Goal: Task Accomplishment & Management: Use online tool/utility

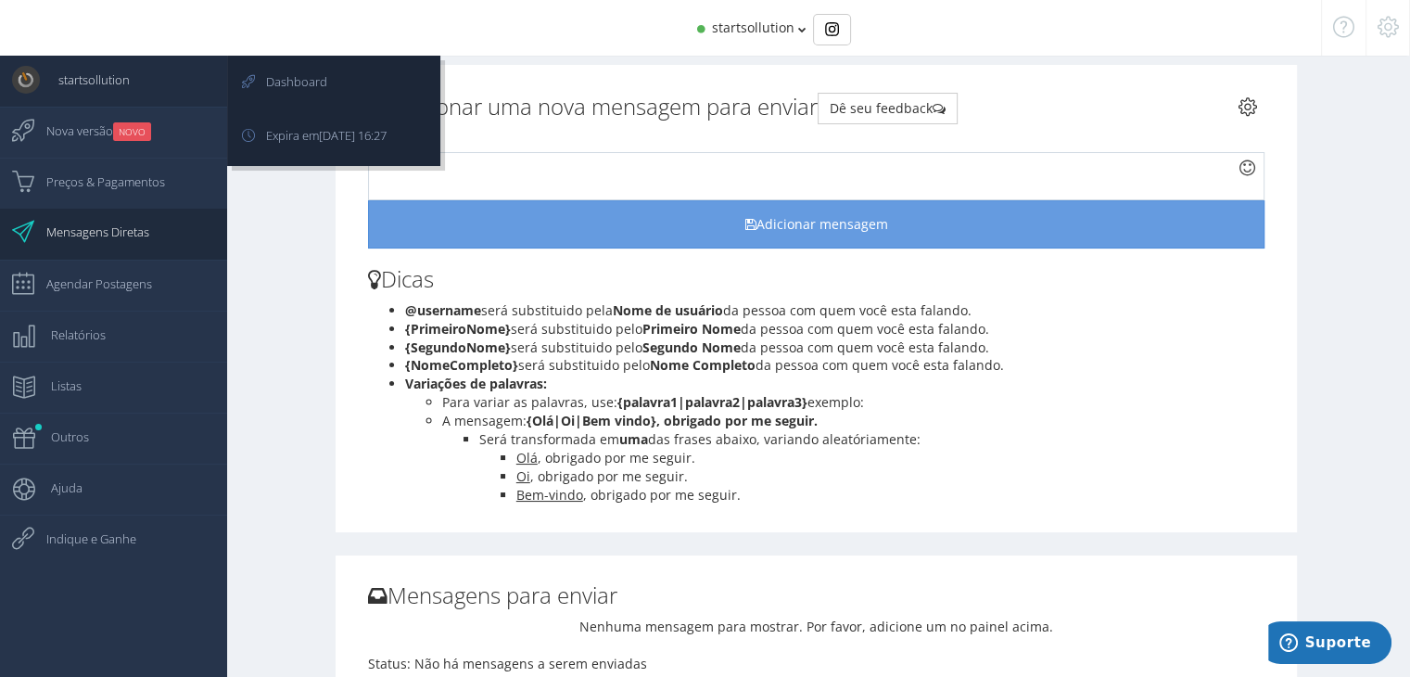
click at [108, 78] on span "startsollution" at bounding box center [85, 80] width 90 height 46
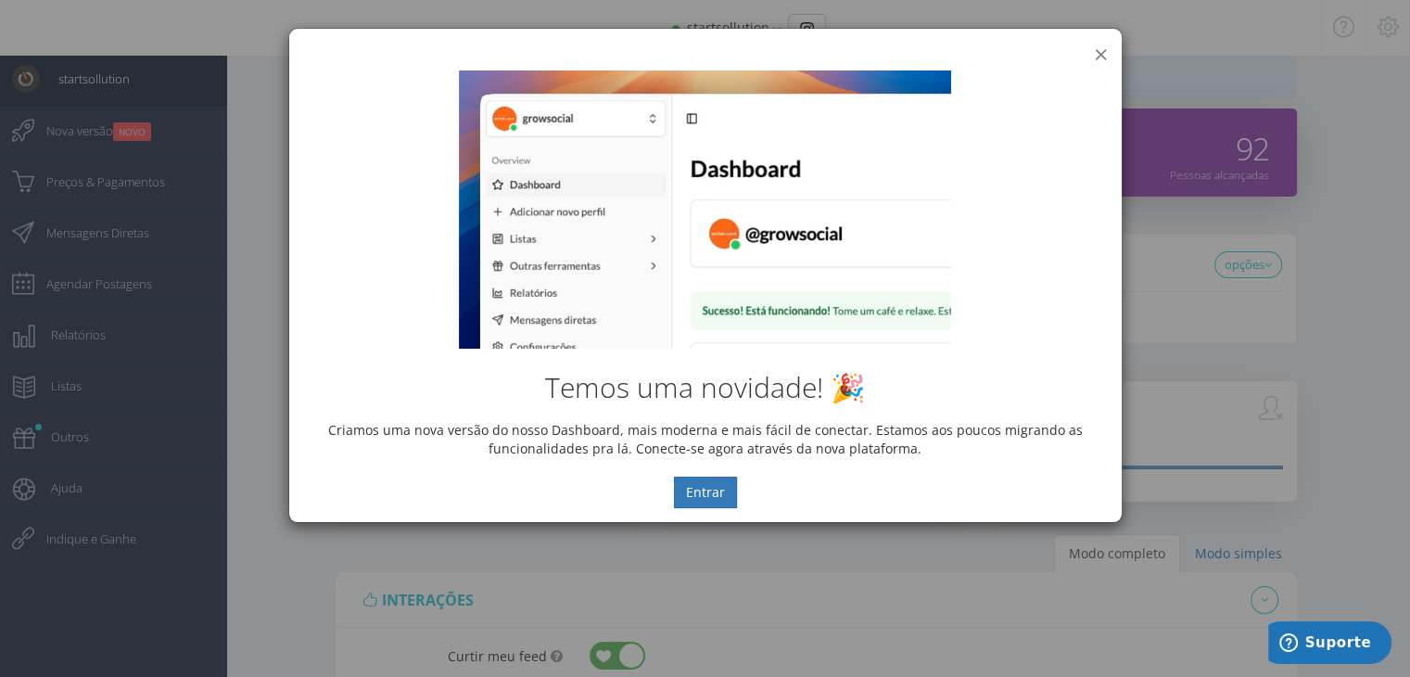
click at [1104, 55] on button "×" at bounding box center [1101, 54] width 14 height 25
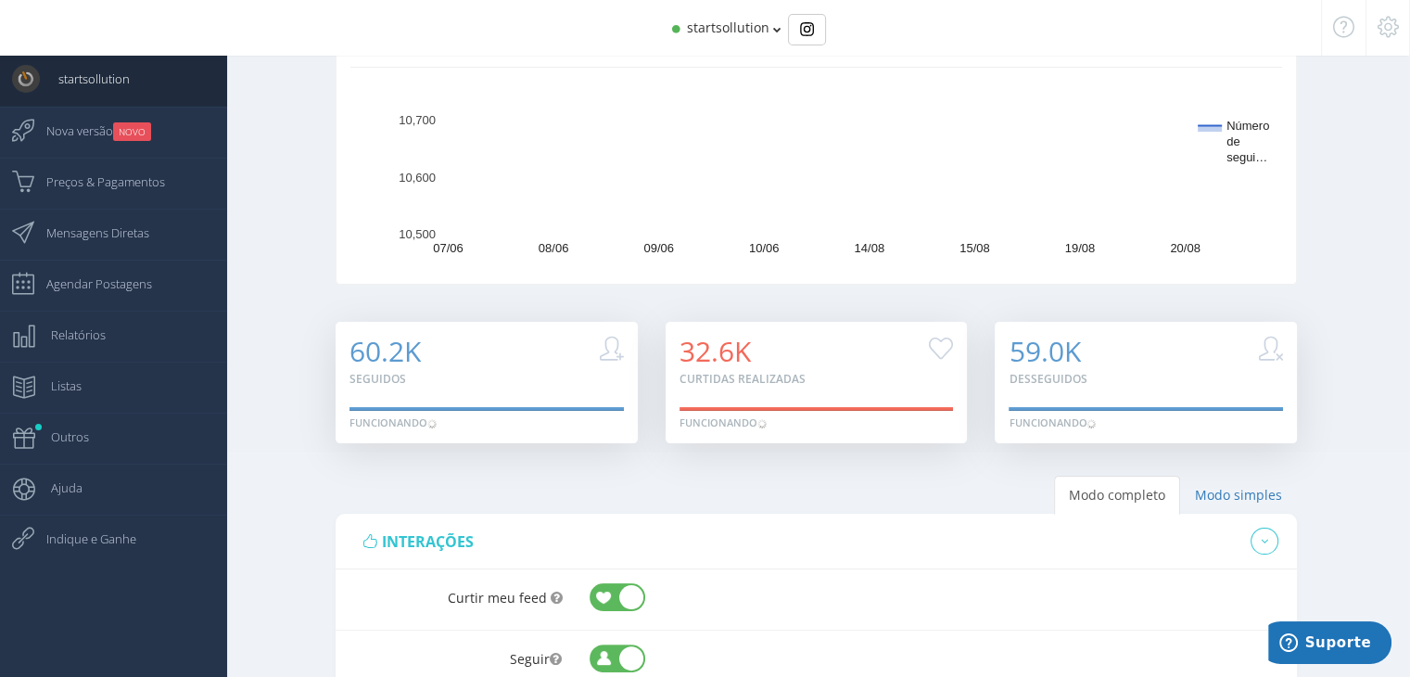
scroll to position [271, 0]
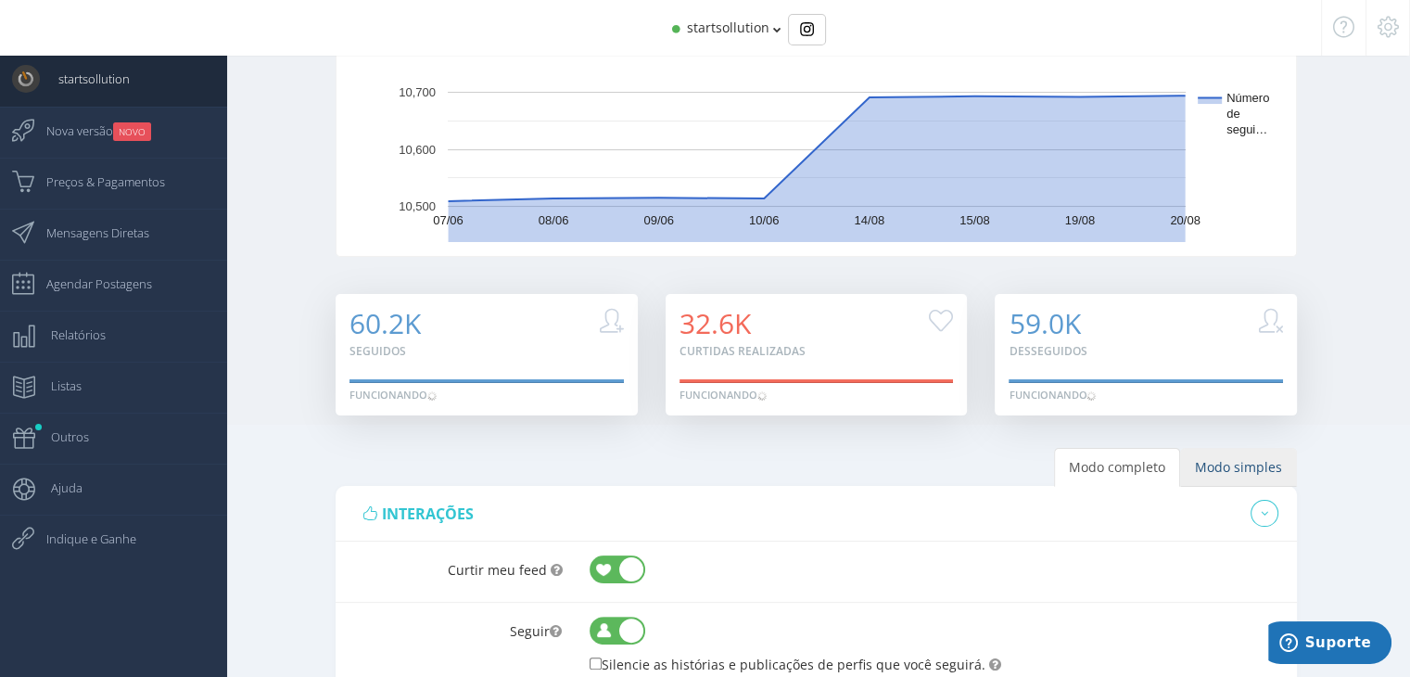
click at [1260, 469] on link "Modo simples" at bounding box center [1238, 467] width 117 height 39
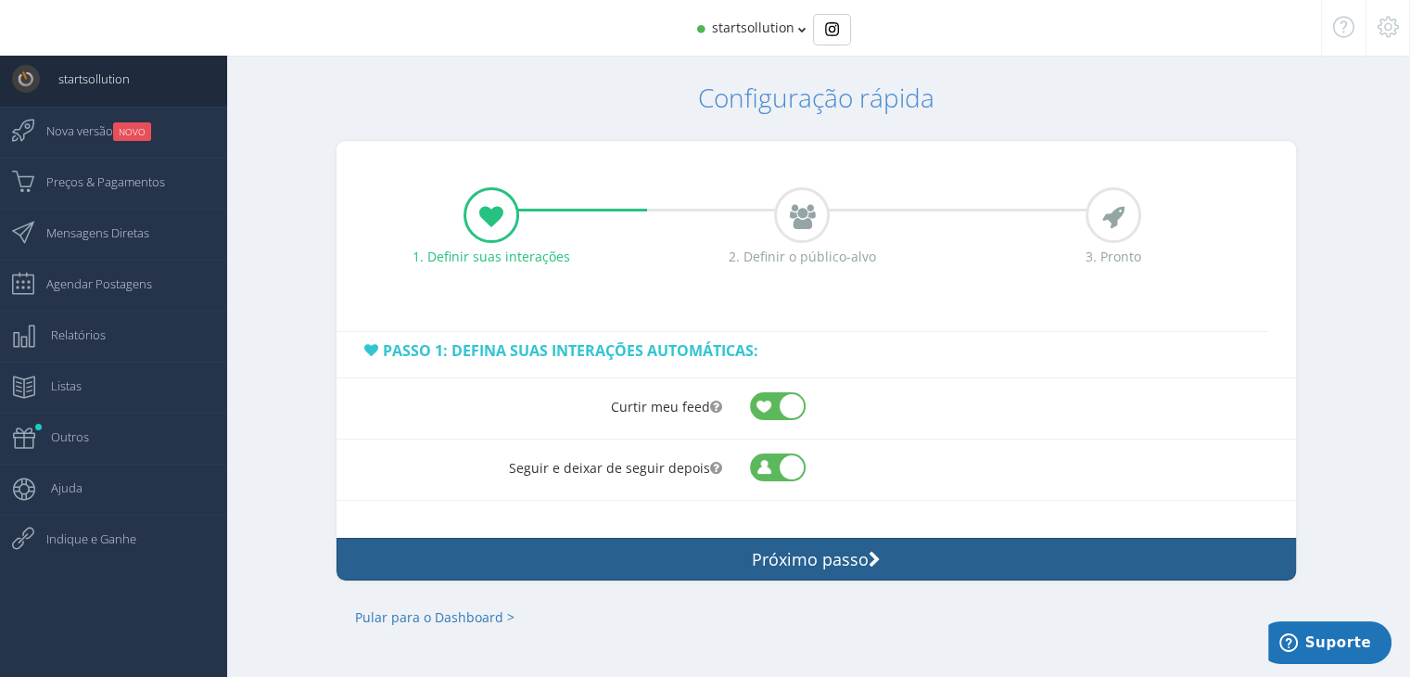
scroll to position [55, 0]
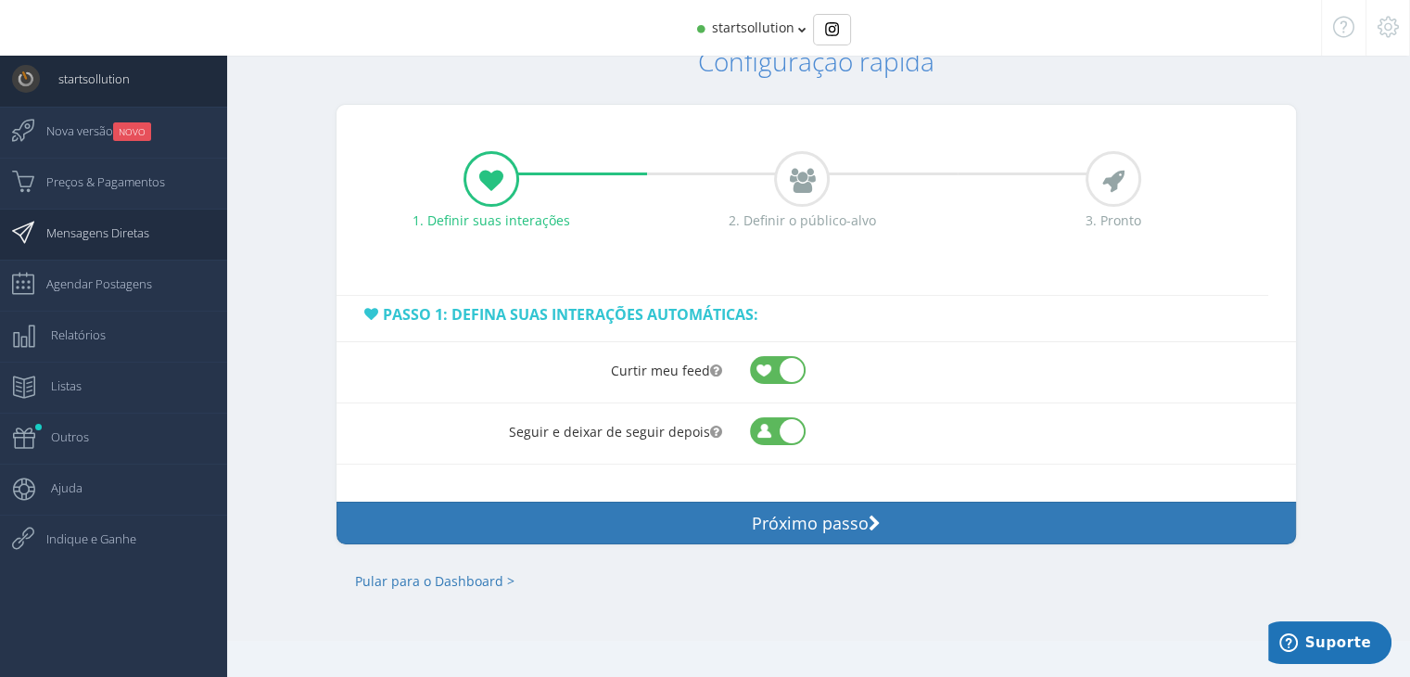
click at [135, 243] on span "Mensagens Diretas" at bounding box center [88, 232] width 121 height 46
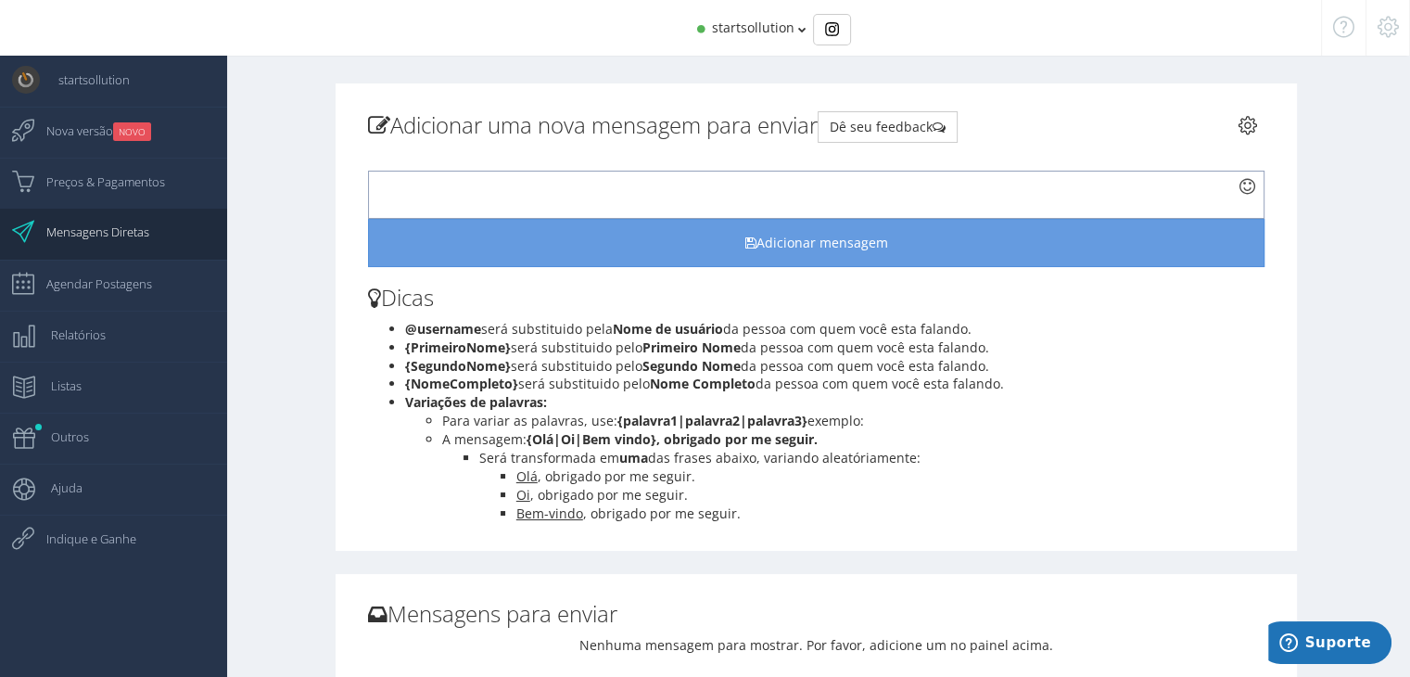
click at [811, 198] on div at bounding box center [816, 195] width 896 height 48
click at [908, 131] on button "Dê seu feedback" at bounding box center [887, 127] width 140 height 32
click at [936, 128] on button "Dê seu feedback" at bounding box center [887, 127] width 140 height 32
click at [644, 183] on div at bounding box center [816, 195] width 896 height 48
paste div
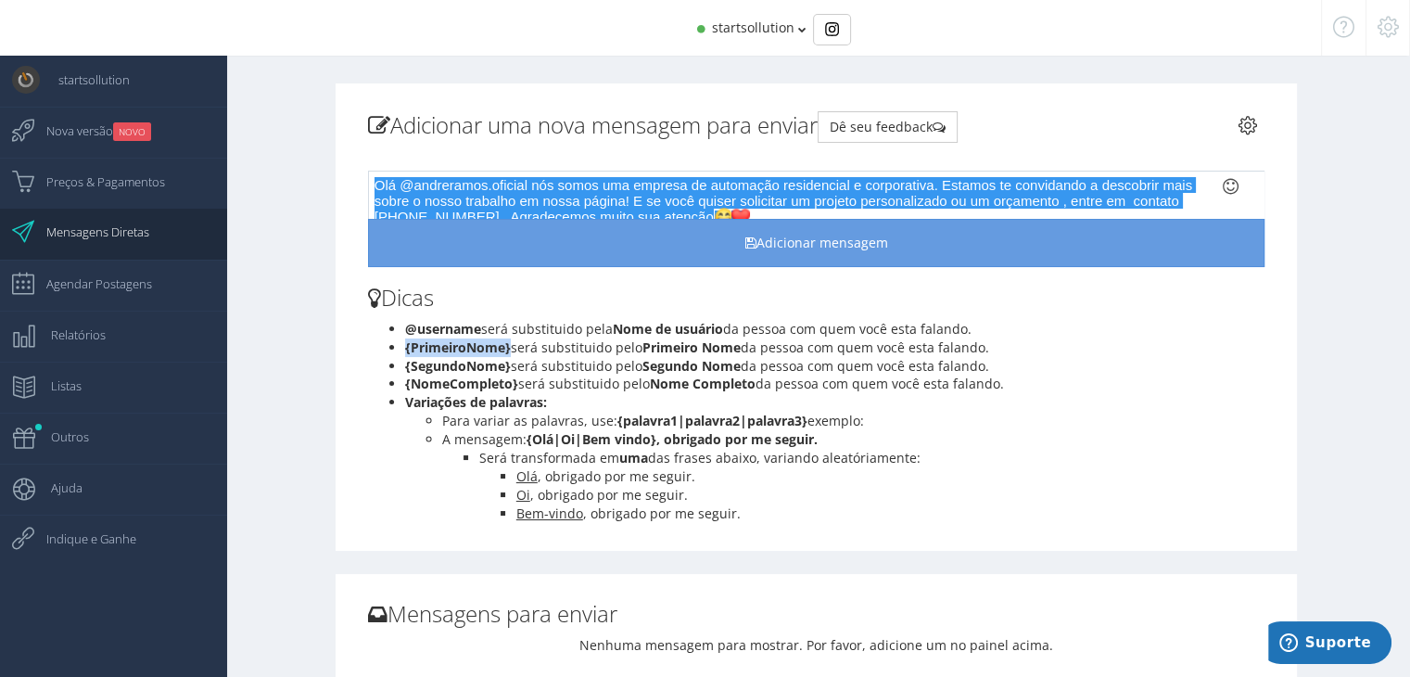
drag, startPoint x: 405, startPoint y: 348, endPoint x: 510, endPoint y: 351, distance: 104.8
click at [510, 351] on li "{PrimeiroNome} será substituido pelo Primeiro Nome da pessoa com quem você esta…" at bounding box center [834, 347] width 859 height 19
copy b "{PrimeiroNome}"
drag, startPoint x: 399, startPoint y: 186, endPoint x: 526, endPoint y: 186, distance: 127.0
click at [526, 186] on span "Olá @andreramos.oficial nós somos uma empresa de automação residencial e corpor…" at bounding box center [785, 200] width 822 height 47
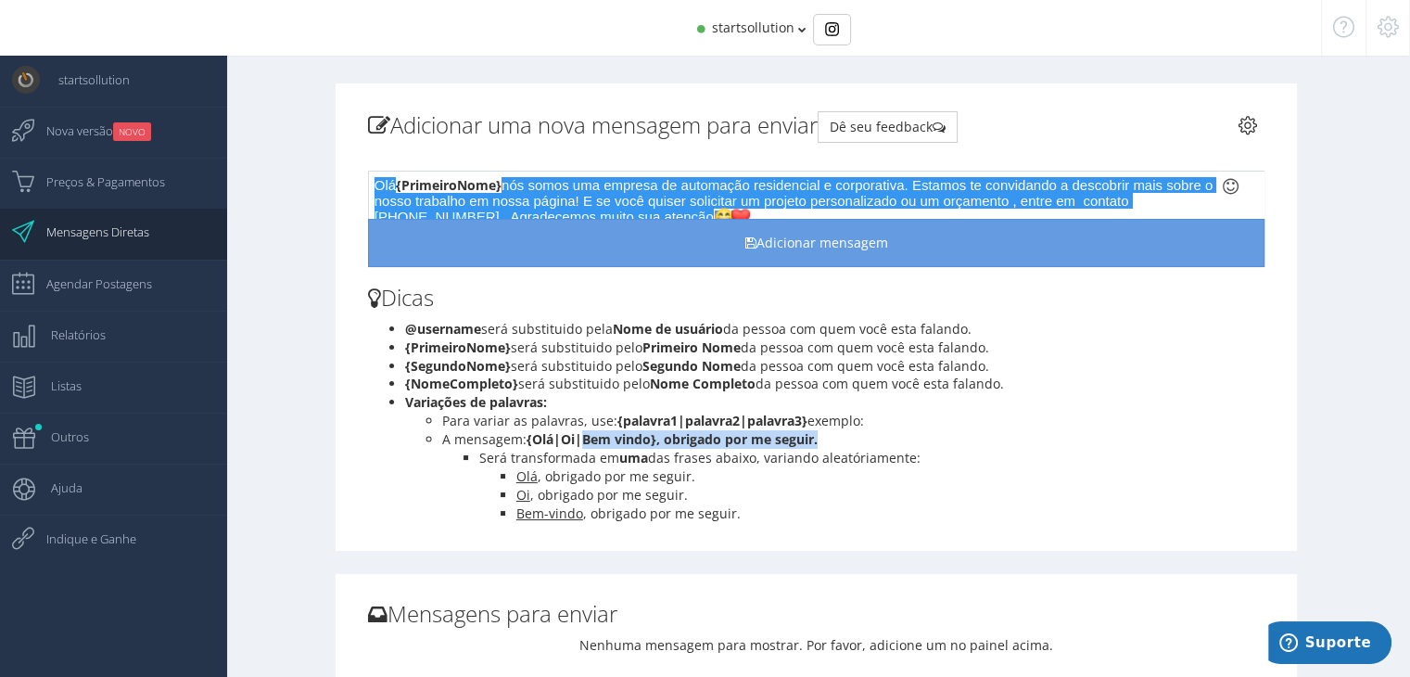
drag, startPoint x: 586, startPoint y: 437, endPoint x: 829, endPoint y: 435, distance: 242.8
click at [829, 435] on li "A mensagem: {Olá|Oi|Bem vindo}, obrigado por me seguir." at bounding box center [853, 439] width 822 height 19
copy b "Bem vindo}, obrigado por me seguir."
click at [393, 189] on span "Olá" at bounding box center [384, 185] width 21 height 16
click at [501, 186] on span "{PrimeiroNome}" at bounding box center [449, 185] width 106 height 18
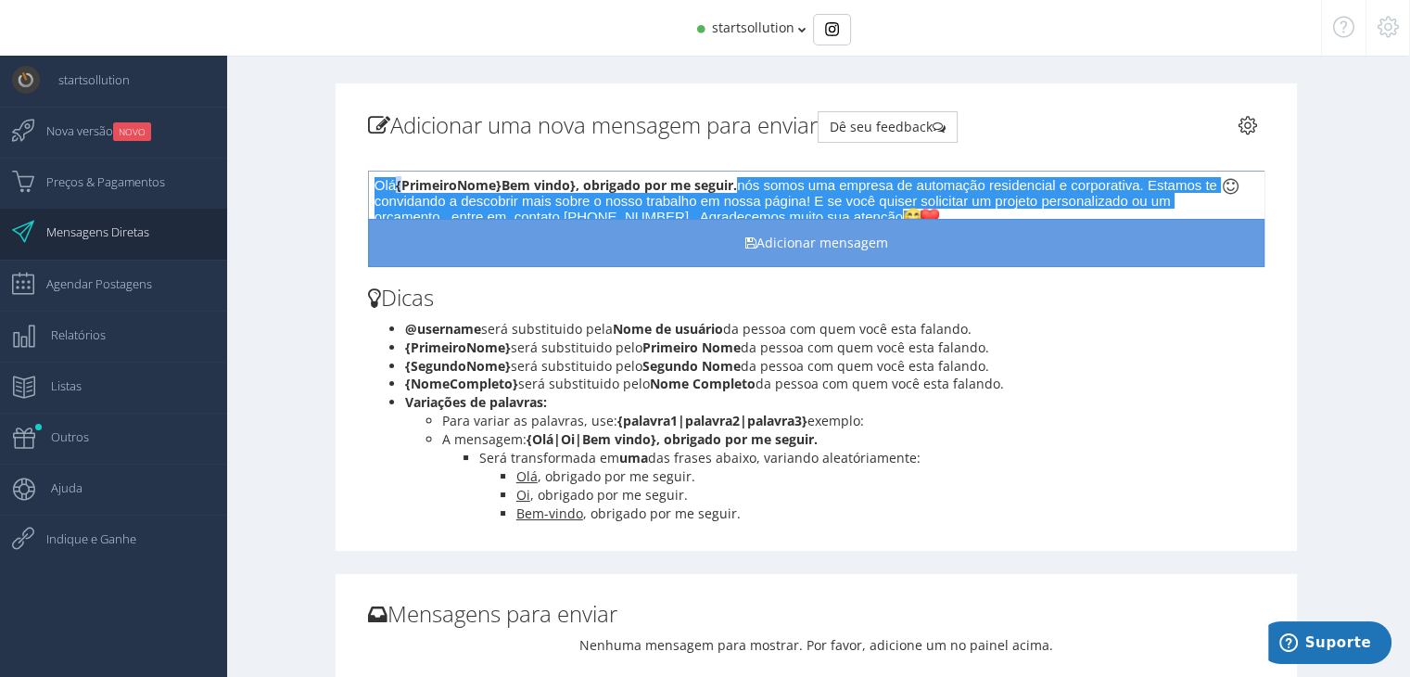
click at [399, 184] on span "{PrimeiroNome}" at bounding box center [449, 185] width 106 height 18
copy span "{"
click at [504, 184] on span "Bem vindo}, obrigado por me seguir." at bounding box center [618, 185] width 235 height 18
drag, startPoint x: 674, startPoint y: 186, endPoint x: 697, endPoint y: 183, distance: 23.5
click at [697, 183] on span "Bem vindo}, obrigado por me seguir." at bounding box center [624, 185] width 235 height 18
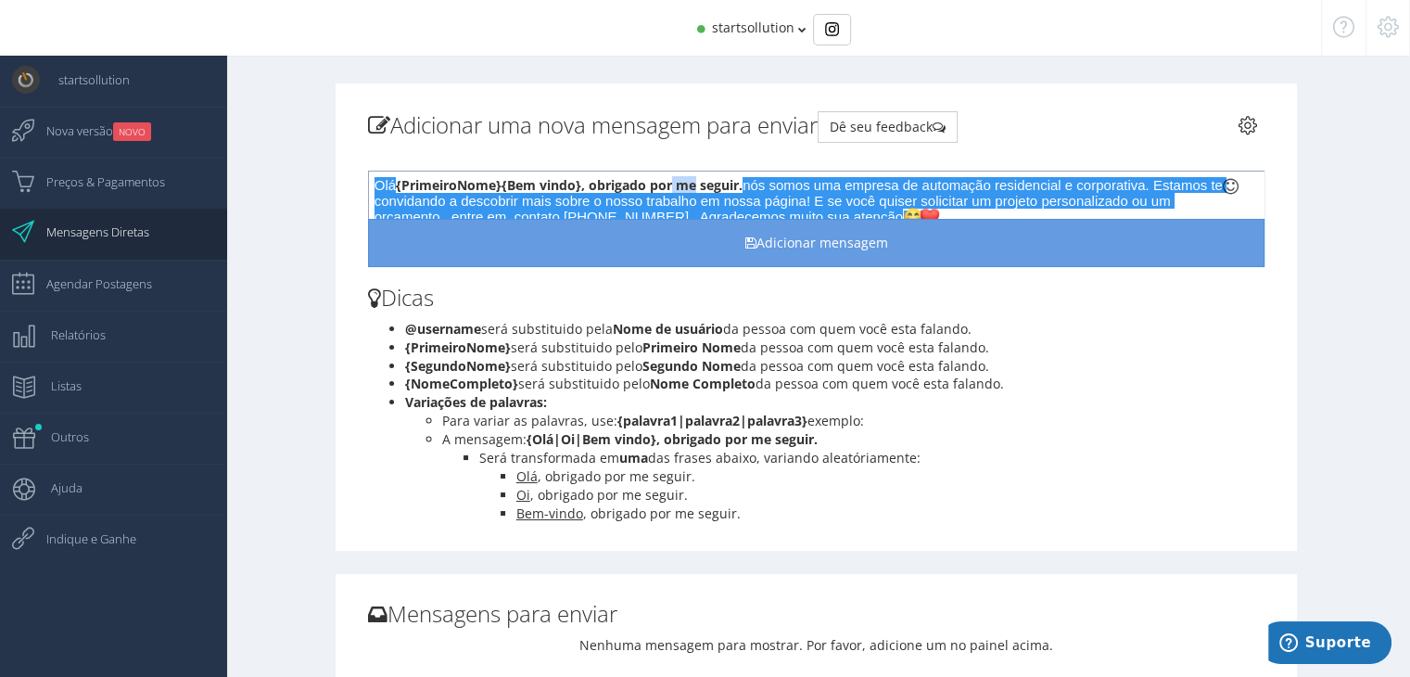
click at [697, 183] on span "Bem vindo}, obrigado por me seguir." at bounding box center [624, 185] width 235 height 18
click at [681, 181] on span "Bem vindo}, obrigado por me seguir." at bounding box center [624, 185] width 235 height 18
click at [744, 184] on span "Bem vindo}, obrigado por nos seguir." at bounding box center [626, 185] width 238 height 18
click at [745, 185] on span "Bem vindo}, obrigado por nos seguir." at bounding box center [626, 185] width 238 height 18
drag, startPoint x: 746, startPoint y: 185, endPoint x: 881, endPoint y: 122, distance: 149.3
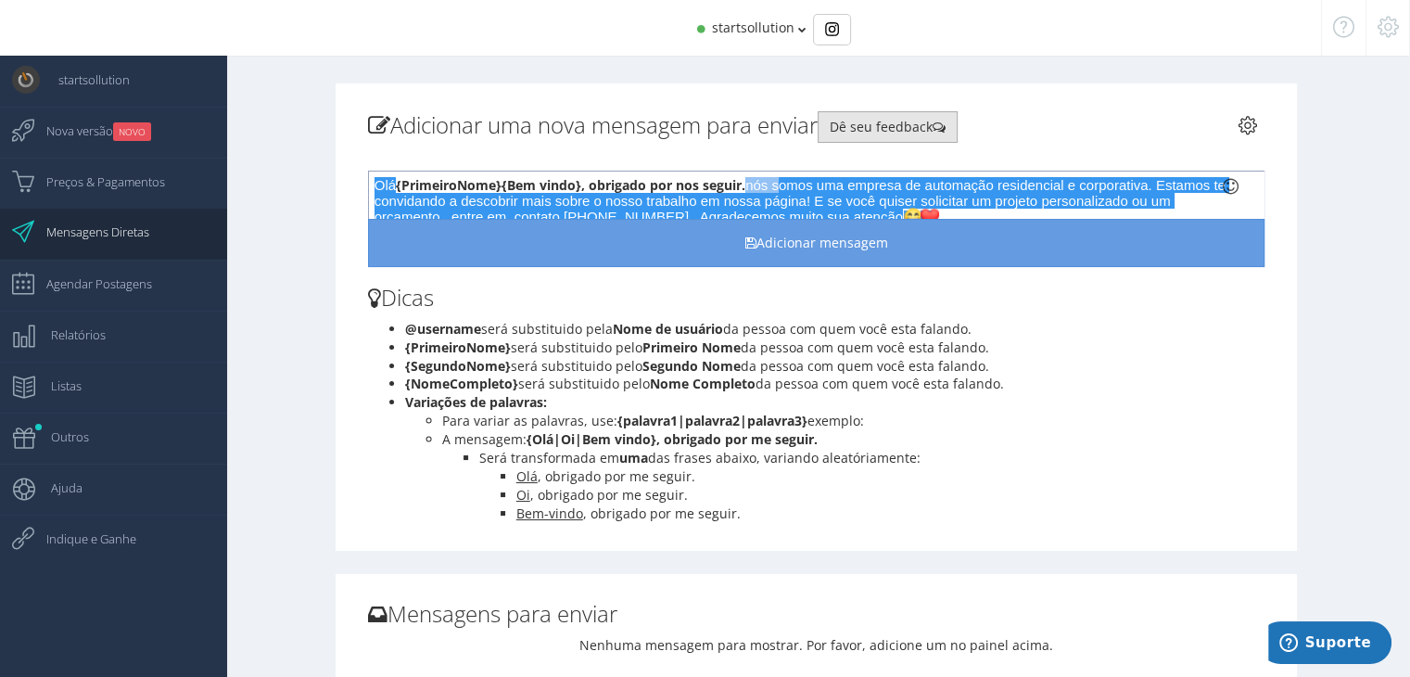
click at [779, 184] on span "nós somos uma empresa de automação residencial e corporativa. Estamos te convid…" at bounding box center [801, 200] width 854 height 47
click at [747, 183] on span "Bem vindo}, obrigado por nos seguir. S" at bounding box center [631, 185] width 249 height 18
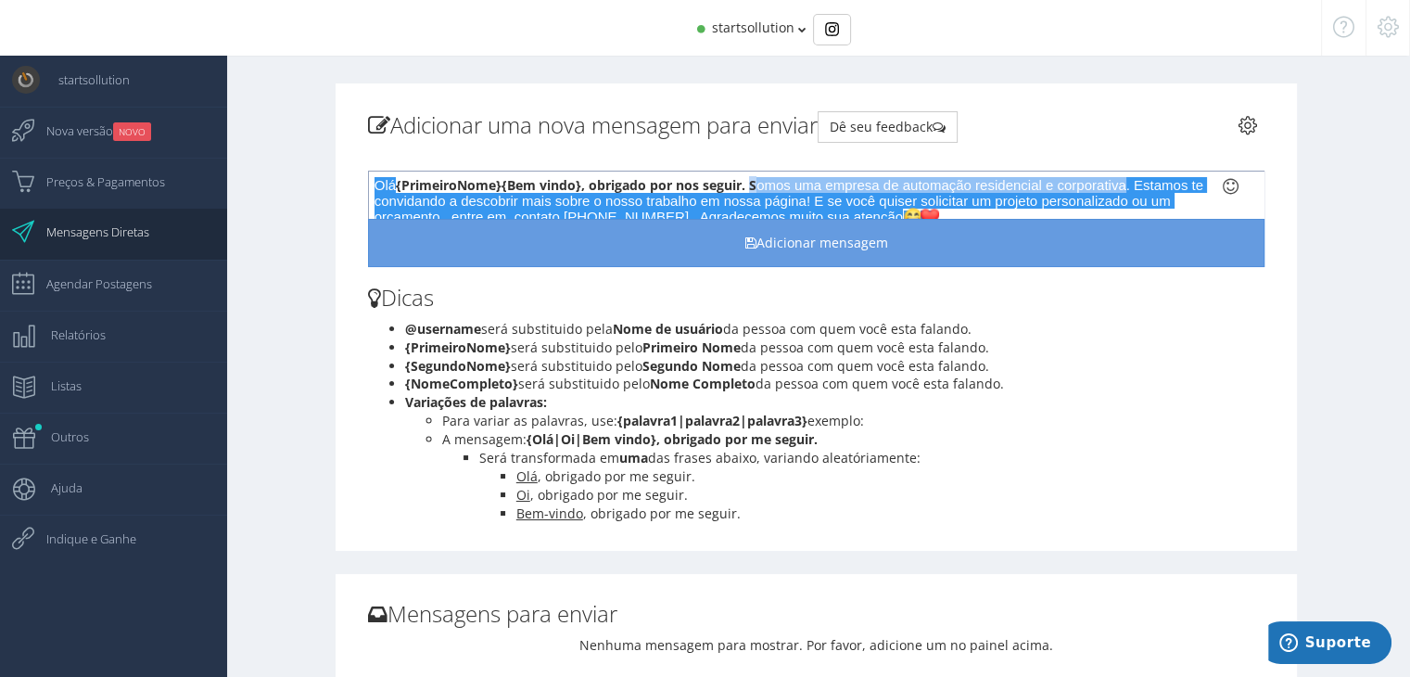
drag, startPoint x: 750, startPoint y: 184, endPoint x: 1121, endPoint y: 176, distance: 371.7
click at [1121, 176] on div "Olá {PrimeiroNome} { Bem vindo}, obrigado por nos seguir. S omos uma empresa de…" at bounding box center [816, 195] width 896 height 48
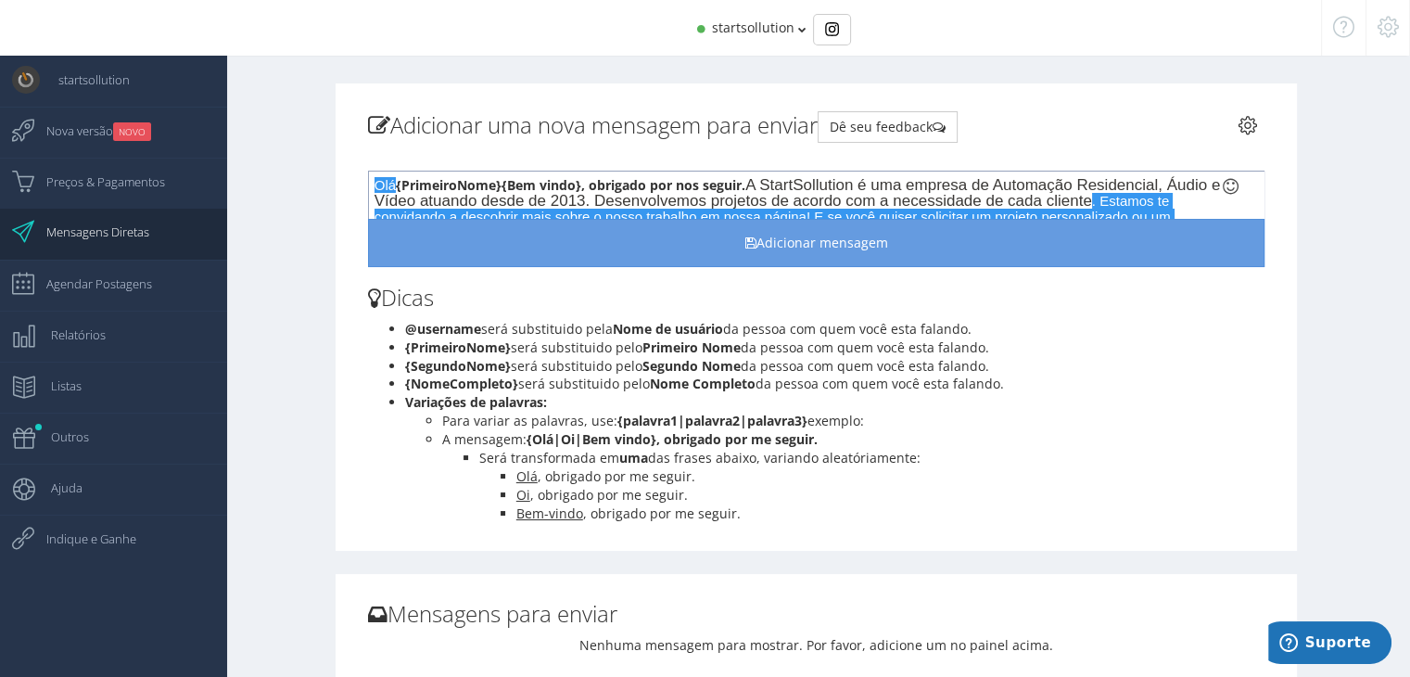
click at [1130, 202] on span ". Estamos te convidando a descobrir mais sobre o nosso trabalho em nossa página…" at bounding box center [774, 216] width 800 height 47
click at [1246, 211] on div "Olá {PrimeiroNome} { Bem vindo}, obrigado por nos seguir. A StartSollution é um…" at bounding box center [816, 195] width 896 height 48
click at [1235, 454] on li "Será transformada em uma das frases abaixo, variando aleatóriamente:" at bounding box center [871, 458] width 785 height 19
click at [1192, 209] on div "Olá {PrimeiroNome} { Bem vindo}, obrigado por nos seguir. A StartSollution é um…" at bounding box center [816, 195] width 896 height 48
click at [1114, 204] on span ". Estamos te convidando a descobrir mais sobre o nosso trabalho em nossa página…" at bounding box center [774, 216] width 800 height 47
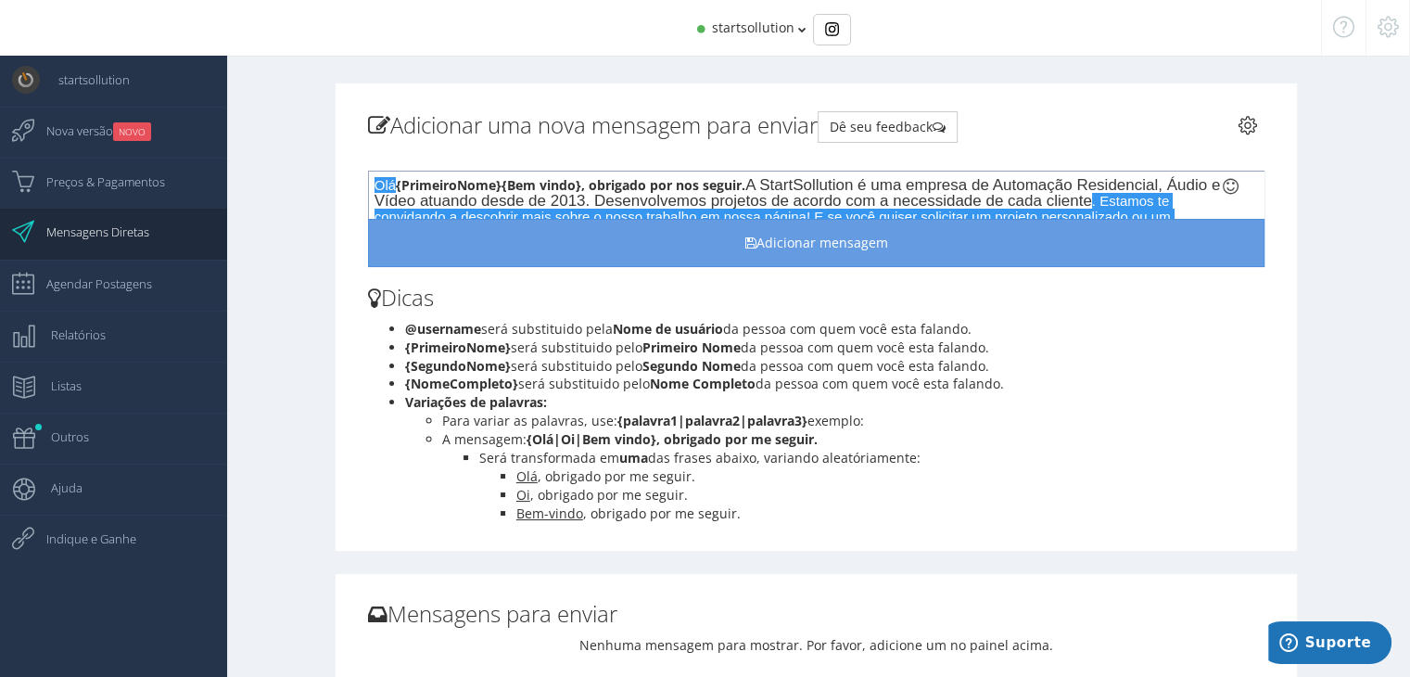
click at [753, 186] on span "A StartSollution é uma empresa de Automação Residencial, Áudio e Vídeo atuando …" at bounding box center [797, 192] width 846 height 33
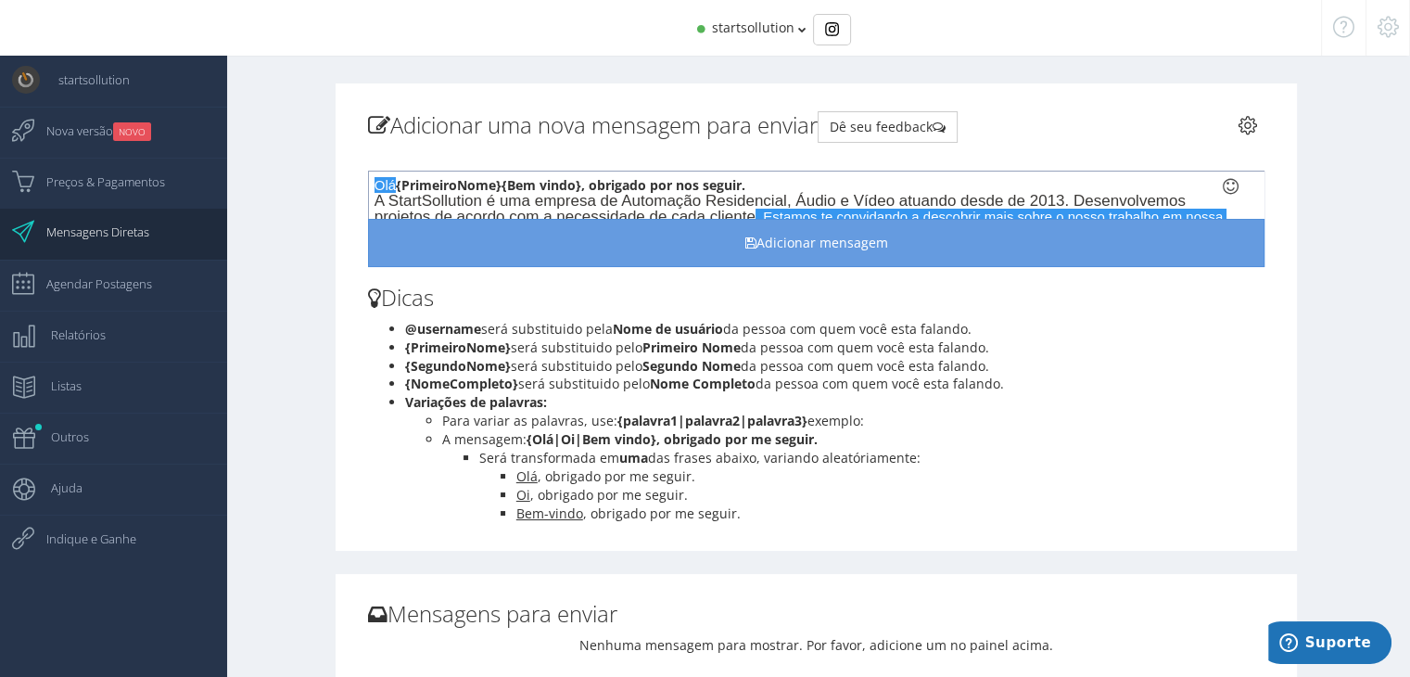
scroll to position [46, 0]
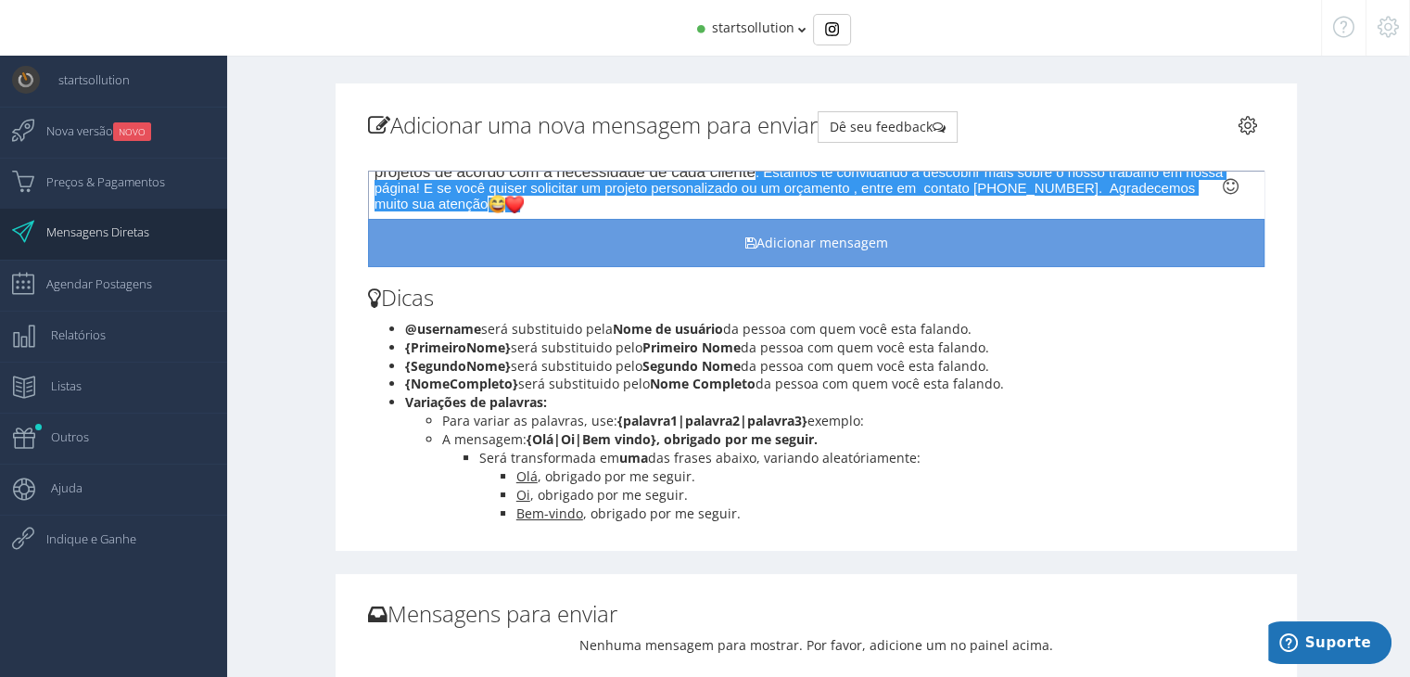
click at [765, 175] on span ". Estamos te convidando a descobrir mais sobre o nosso trabalho em nossa página…" at bounding box center [800, 187] width 853 height 47
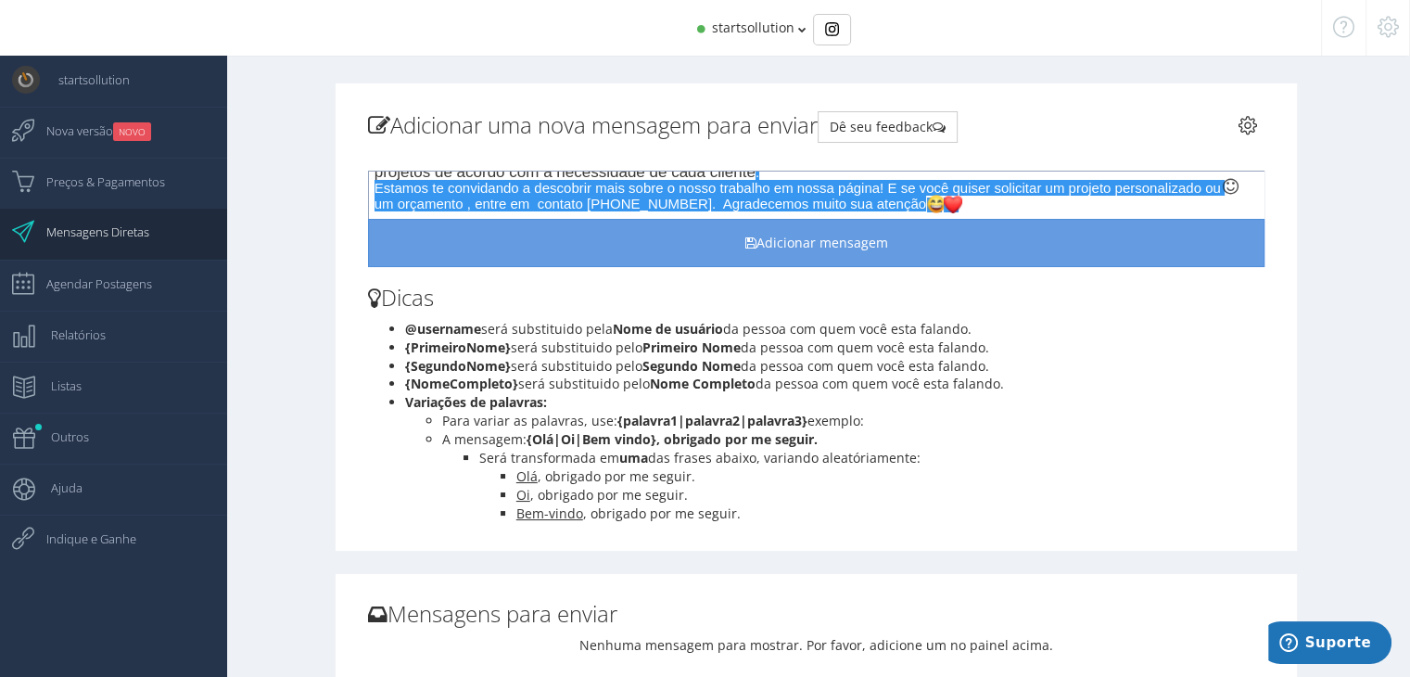
click at [963, 217] on div "Olá {PrimeiroNome} { Bem vindo}, obrigado por nos seguir. A StartSollution é um…" at bounding box center [816, 195] width 896 height 48
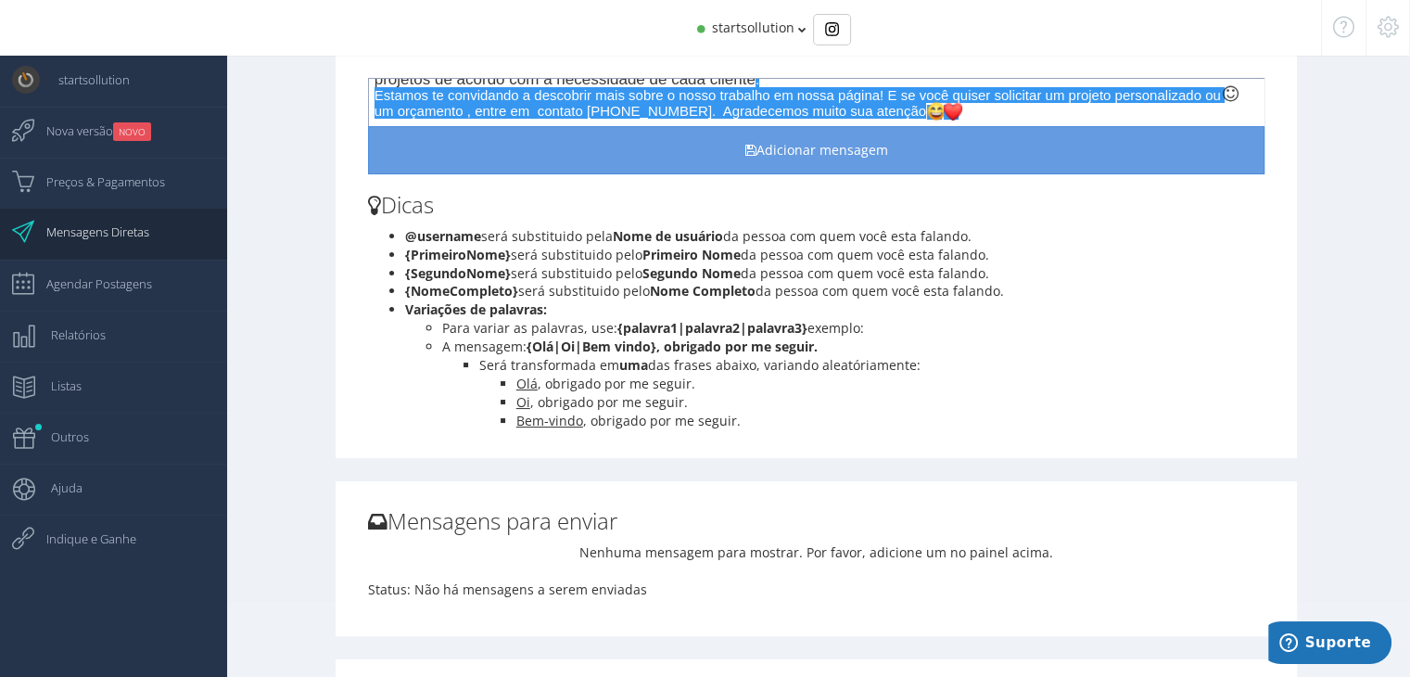
scroll to position [185, 0]
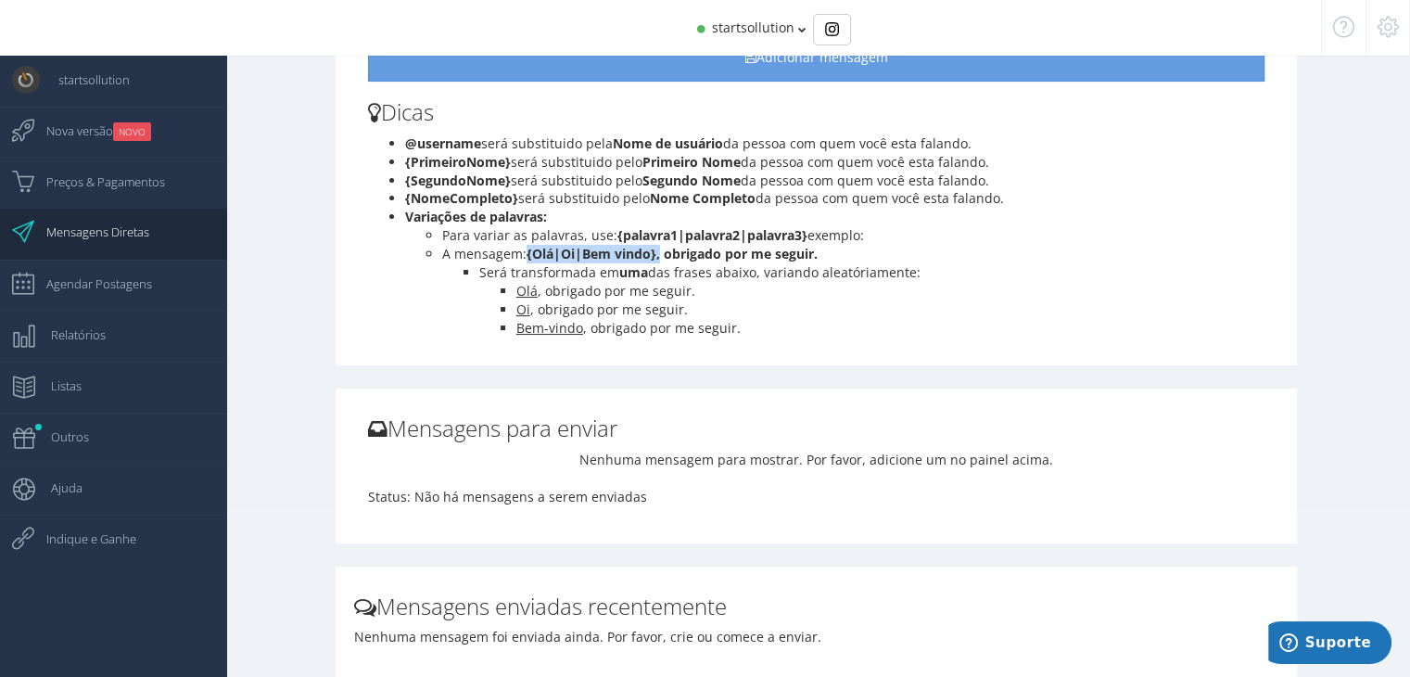
drag, startPoint x: 527, startPoint y: 255, endPoint x: 658, endPoint y: 253, distance: 130.7
click at [660, 254] on b "{Olá|Oi|Bem vindo}, obrigado por me seguir." at bounding box center [671, 254] width 291 height 18
copy b "{Olá|Oi|Bem vindo},"
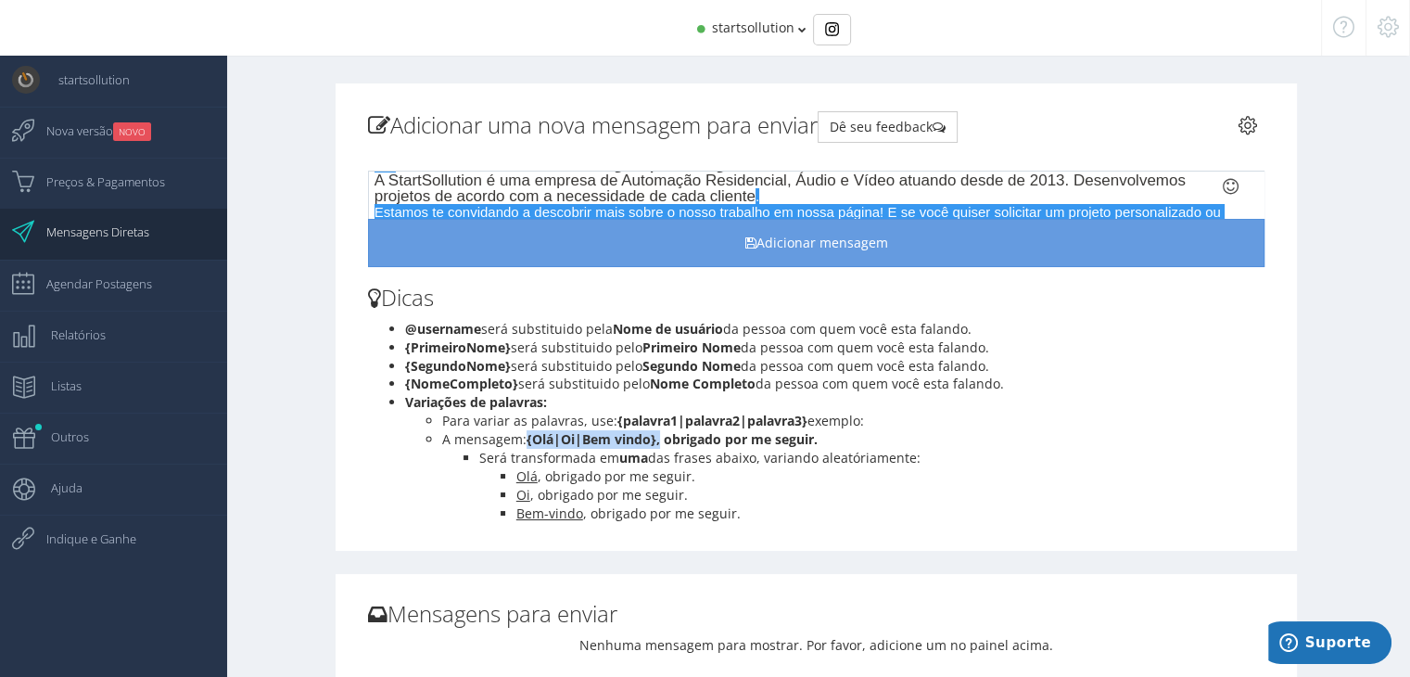
scroll to position [0, 0]
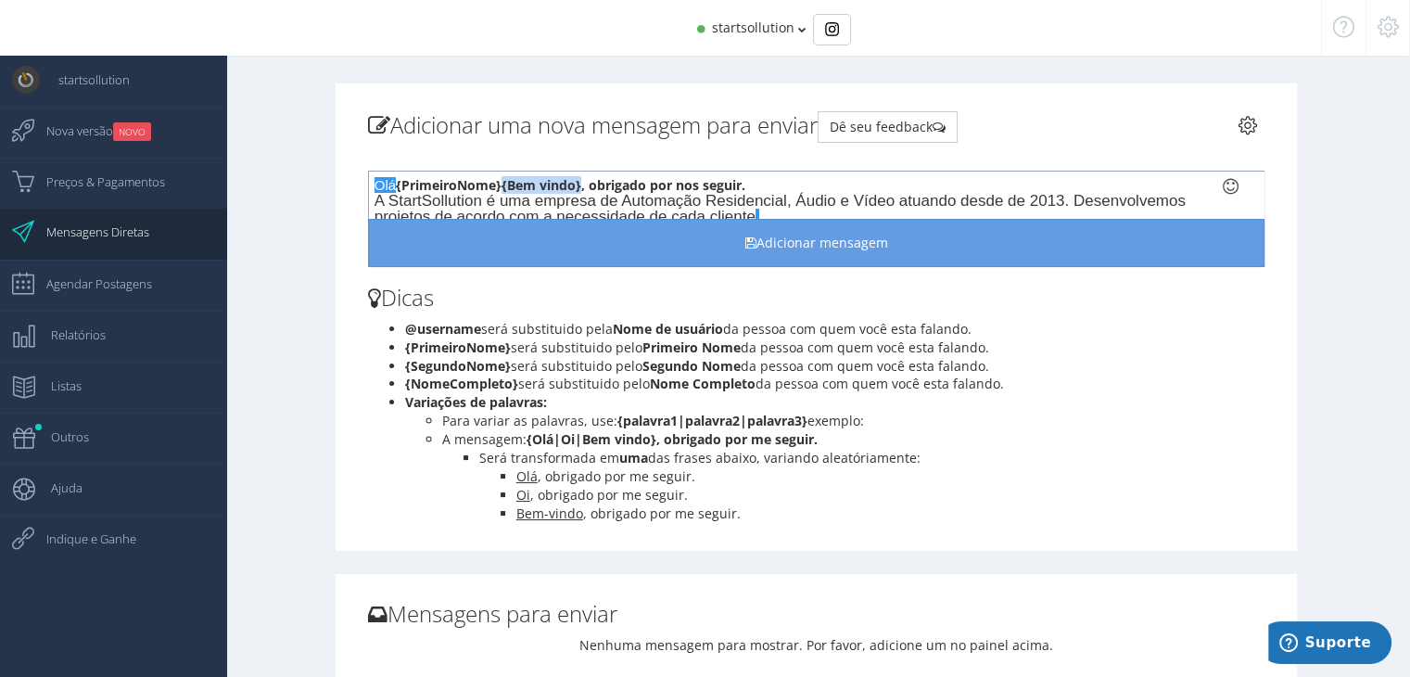
drag, startPoint x: 504, startPoint y: 186, endPoint x: 584, endPoint y: 183, distance: 79.8
click at [584, 183] on div "Olá {PrimeiroNome} { Bem vindo}, obrigado por nos seguir. A StartSollution é um…" at bounding box center [816, 195] width 896 height 48
click at [504, 185] on span "{Olá|Oi|Bem vindo}," at bounding box center [567, 185] width 133 height 18
click at [647, 185] on span ", obrigado por nos seguir." at bounding box center [721, 185] width 164 height 18
drag, startPoint x: 567, startPoint y: 185, endPoint x: 515, endPoint y: 183, distance: 52.0
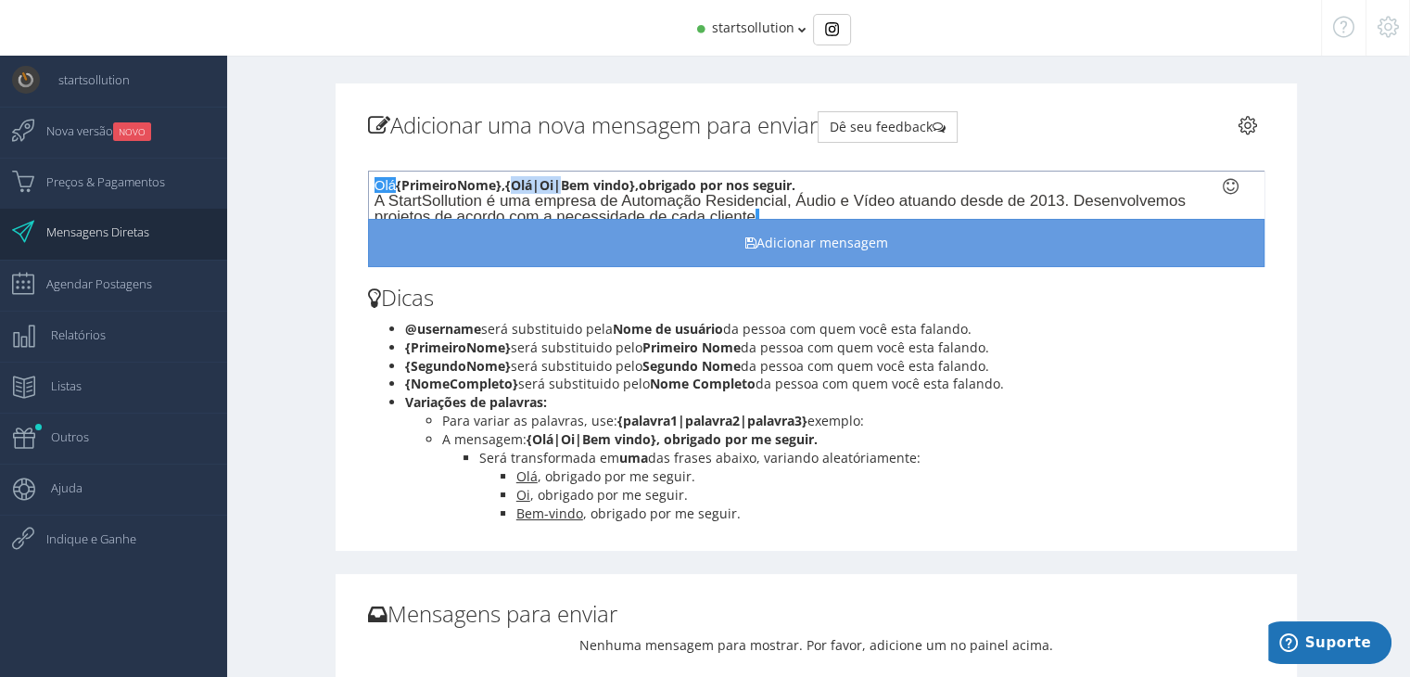
click at [515, 183] on span "{Olá|Oi|Bem vindo}," at bounding box center [571, 185] width 133 height 18
click at [652, 212] on span "A StartSollution é uma empresa de Automação Residencial, Áudio e Vídeo atuando …" at bounding box center [779, 208] width 811 height 33
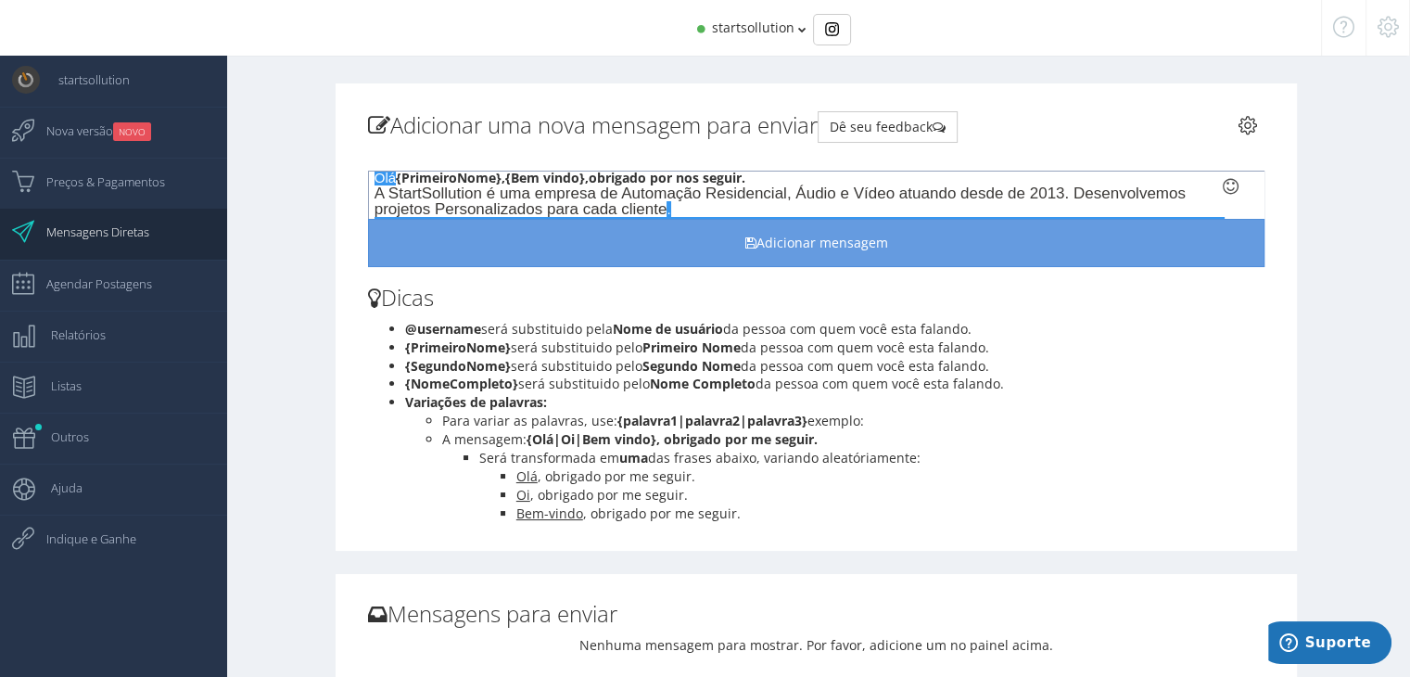
click at [759, 209] on div "A StartSollution é uma empresa de Automação Residencial, Áudio e Vídeo atuando …" at bounding box center [800, 201] width 852 height 32
click at [702, 203] on div "A StartSollution é uma empresa de Automação Residencial, Áudio e Vídeo atuando …" at bounding box center [800, 201] width 852 height 32
click at [667, 207] on span "." at bounding box center [668, 209] width 4 height 16
click at [699, 206] on div "A StartSollution é uma empresa de Automação Residencial, Áudio e Vídeo atuando …" at bounding box center [800, 201] width 852 height 32
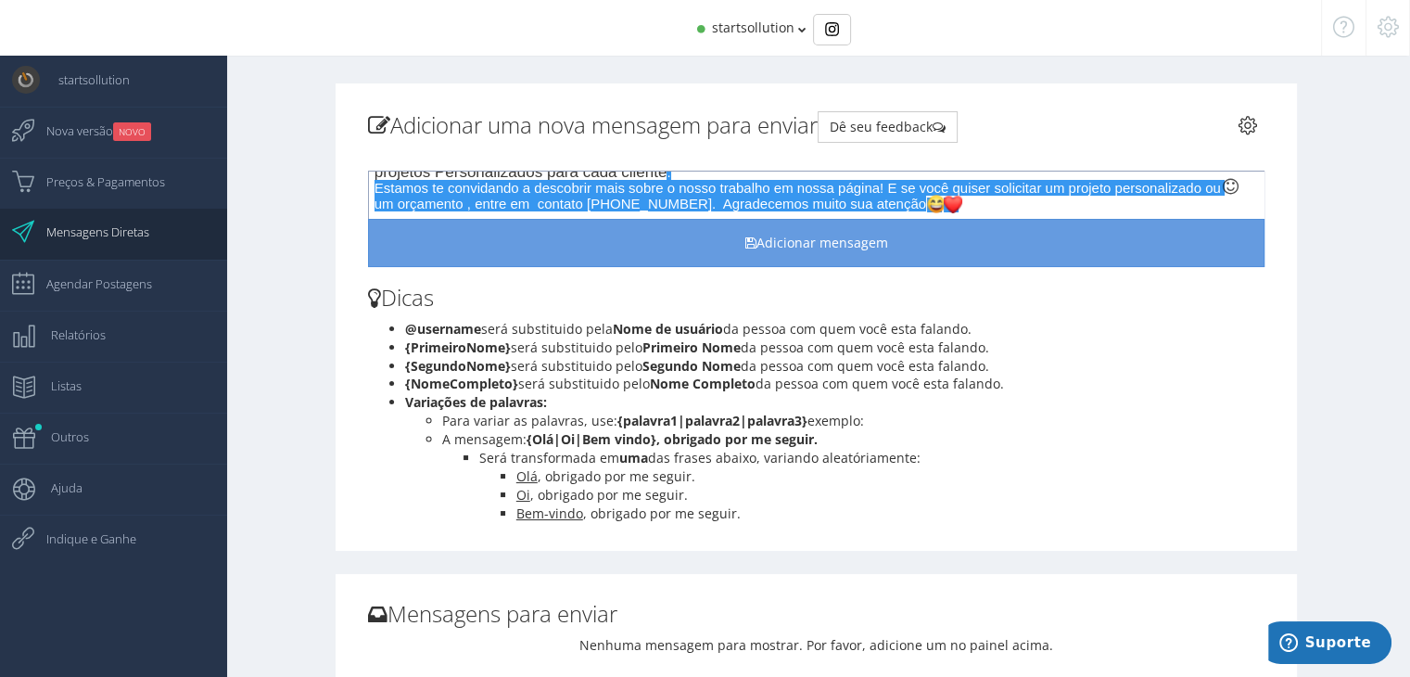
click at [927, 183] on span "Estamos te convidando a descobrir mais sobre o nosso trabalho em nossa página! …" at bounding box center [799, 196] width 850 height 32
click at [1042, 199] on div "Estamos te convidando a descobrir mais sobre o nosso trabalho em nossa página! …" at bounding box center [800, 196] width 852 height 32
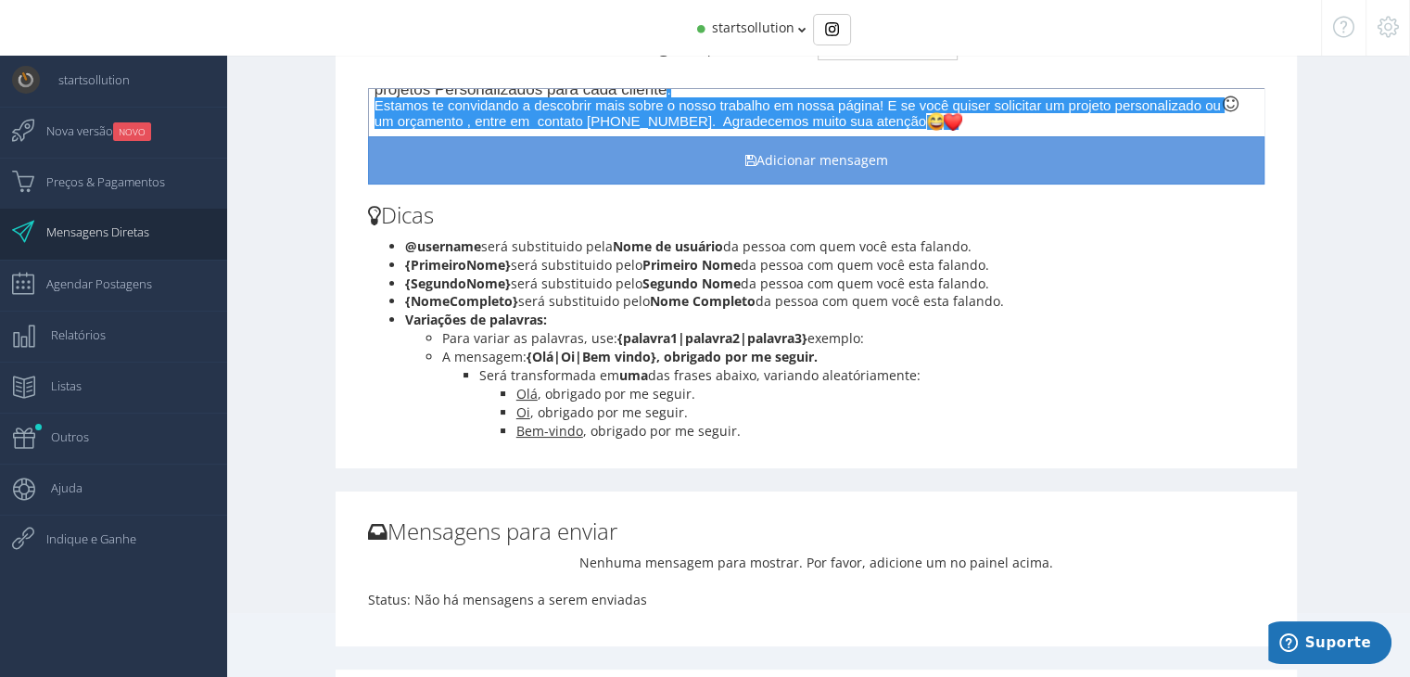
scroll to position [0, 0]
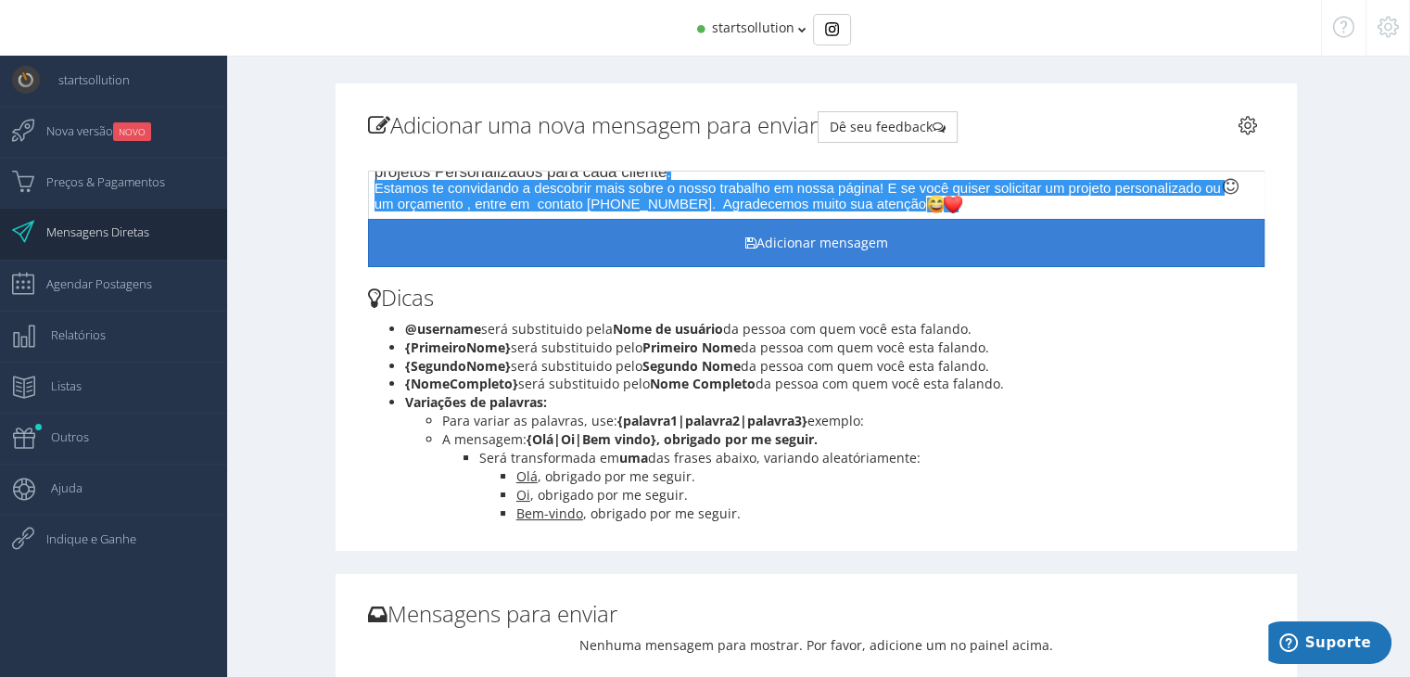
click at [860, 240] on button "Adicionar mensagem" at bounding box center [816, 243] width 896 height 48
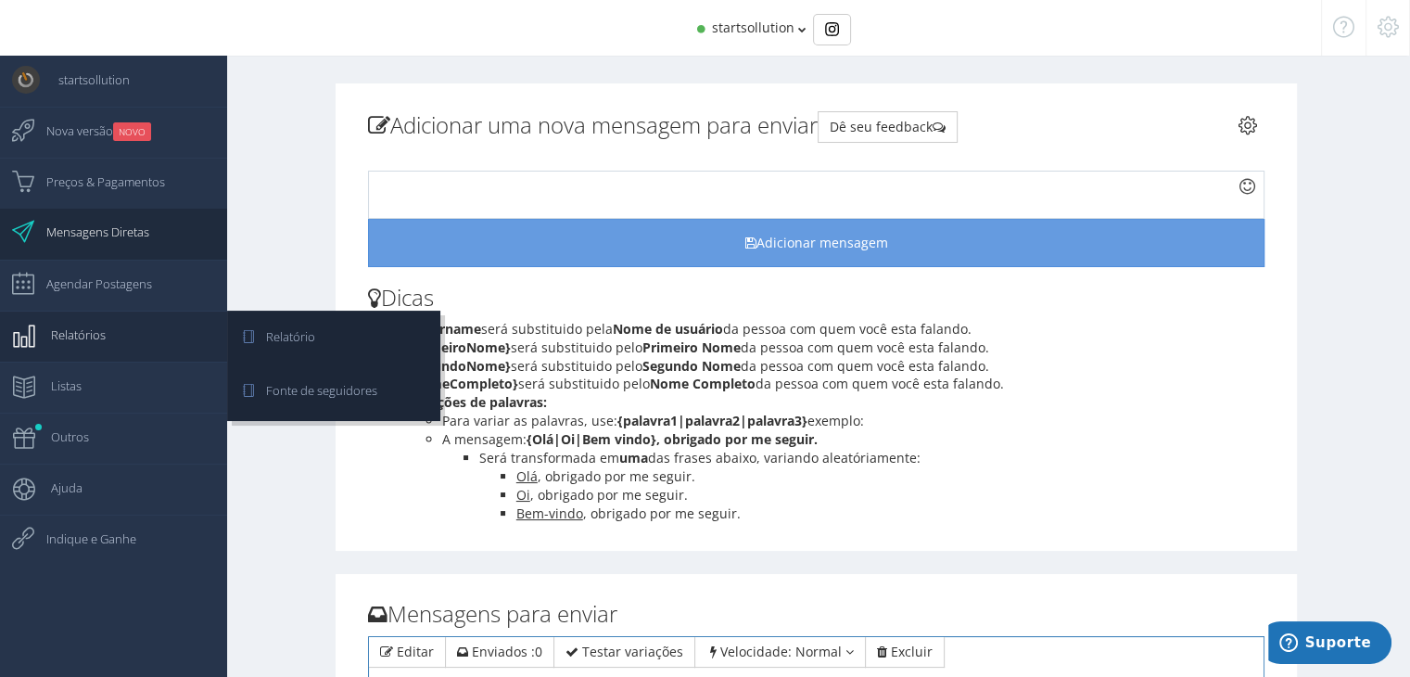
click at [96, 342] on span "Relatórios" at bounding box center [68, 334] width 73 height 46
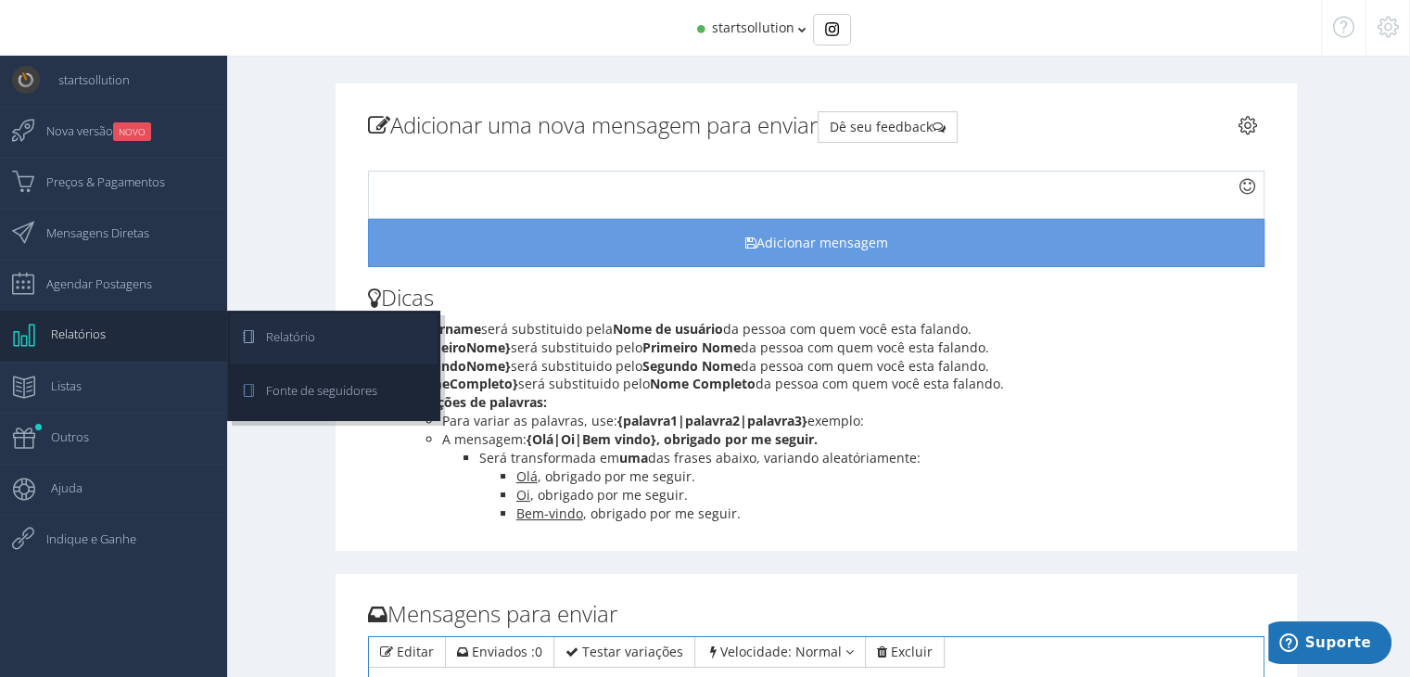
click at [297, 343] on span "Relatório" at bounding box center [281, 336] width 68 height 46
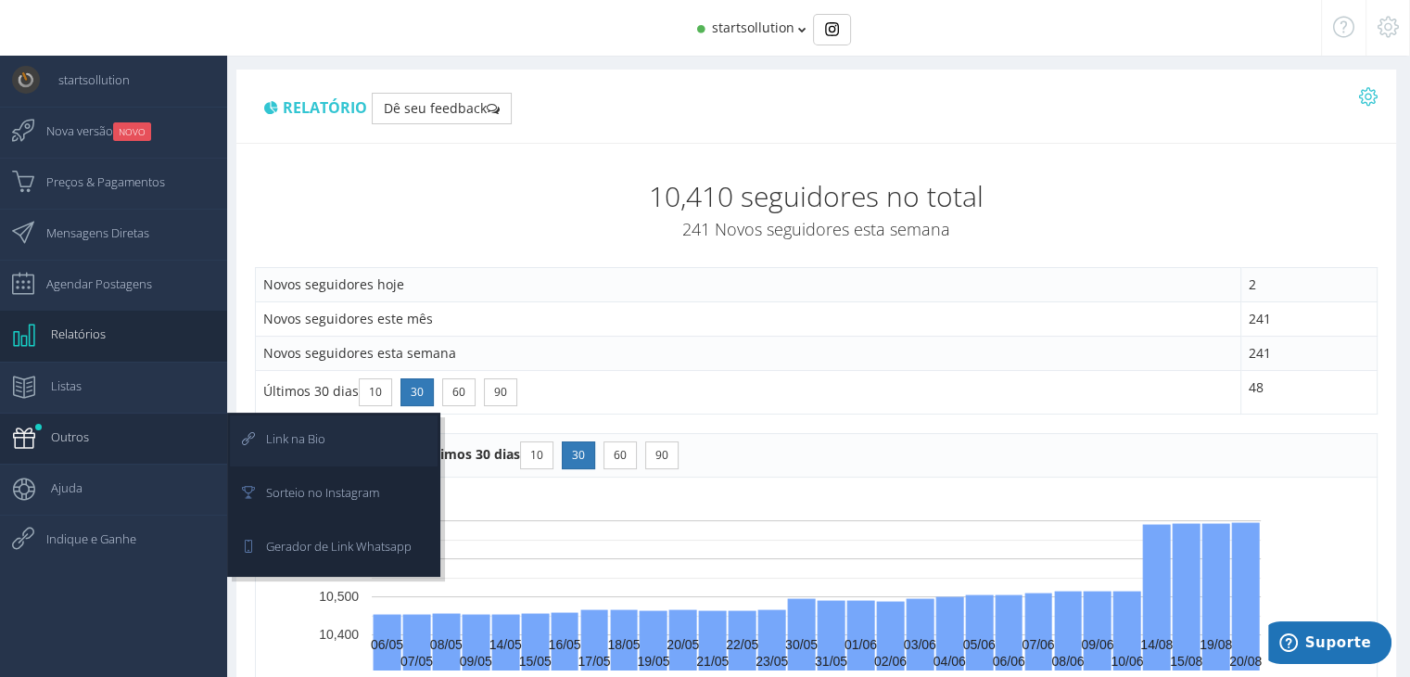
click at [388, 446] on link "Link na Bio" at bounding box center [334, 440] width 208 height 51
